Goal: Obtain resource: Download file/media

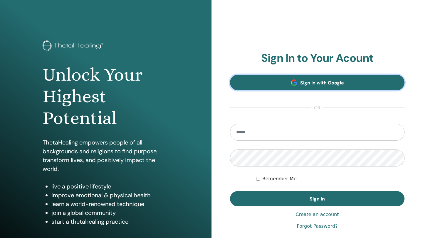
click at [355, 79] on link "Sign In with Google" at bounding box center [317, 83] width 174 height 16
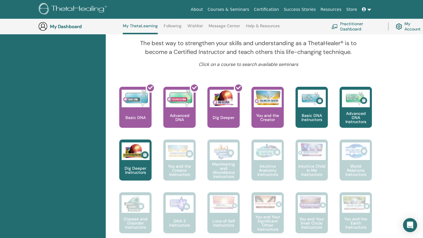
scroll to position [205, 0]
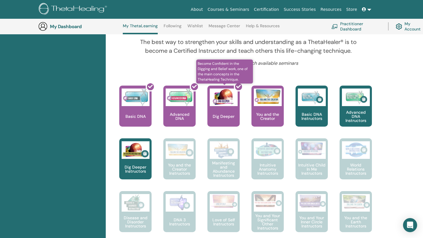
click at [226, 98] on div at bounding box center [227, 108] width 32 height 53
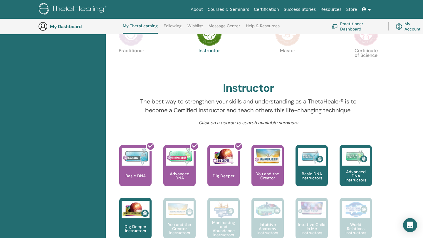
scroll to position [0, 0]
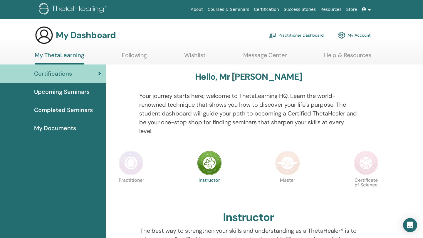
click at [272, 9] on link "Certification" at bounding box center [266, 9] width 30 height 11
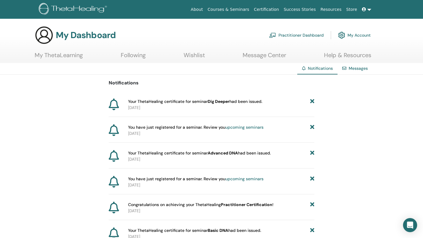
click at [147, 159] on p "2025-08-04" at bounding box center [221, 160] width 186 height 6
click at [113, 156] on icon at bounding box center [114, 156] width 10 height 12
click at [356, 69] on link "Messages" at bounding box center [358, 68] width 19 height 5
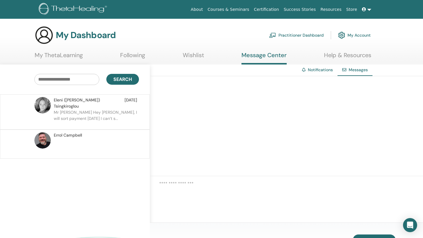
click at [68, 59] on link "My ThetaLearning" at bounding box center [59, 57] width 48 height 11
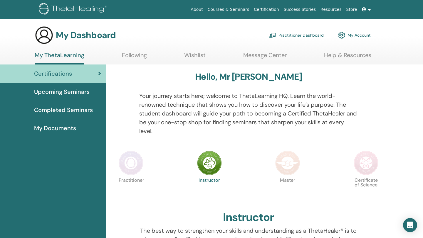
click at [211, 166] on img at bounding box center [209, 163] width 25 height 25
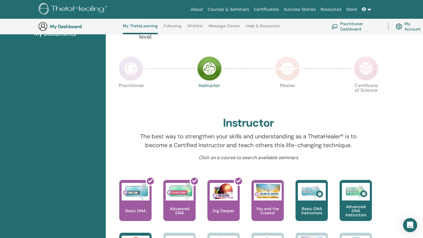
scroll to position [111, 0]
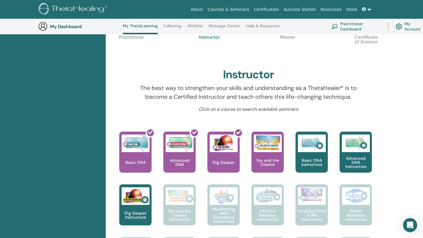
scroll to position [159, 0]
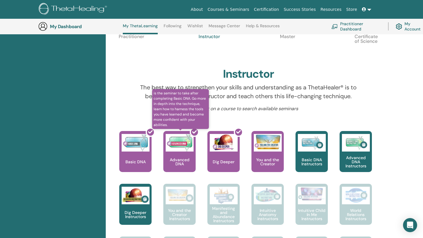
click at [182, 149] on div at bounding box center [183, 154] width 32 height 53
click at [187, 144] on div at bounding box center [183, 154] width 32 height 53
click at [194, 134] on icon at bounding box center [194, 132] width 5 height 5
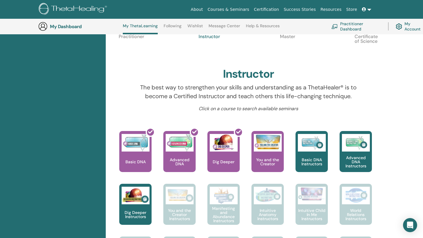
click at [128, 96] on div at bounding box center [123, 94] width 23 height 22
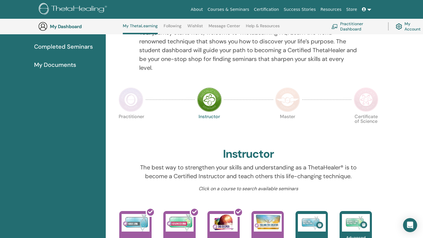
scroll to position [0, 0]
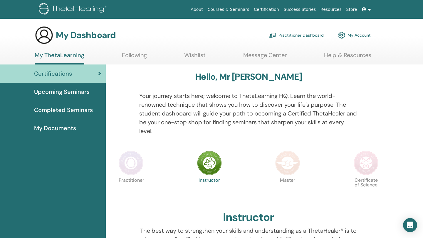
click at [61, 131] on span "My Documents" at bounding box center [55, 128] width 42 height 9
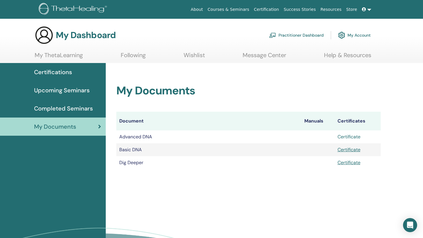
click at [347, 137] on link "Certificate" at bounding box center [348, 137] width 23 height 6
click at [351, 150] on link "Certificate" at bounding box center [348, 150] width 23 height 6
click at [353, 163] on link "Certificate" at bounding box center [348, 163] width 23 height 6
